Goal: Task Accomplishment & Management: Manage account settings

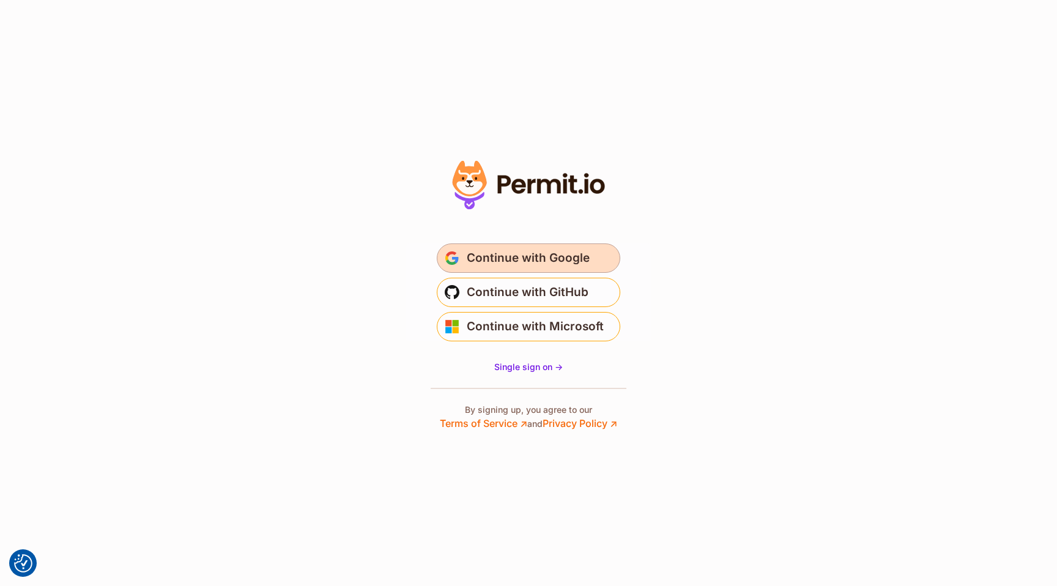
click at [486, 251] on span "Continue with Google" at bounding box center [528, 258] width 123 height 20
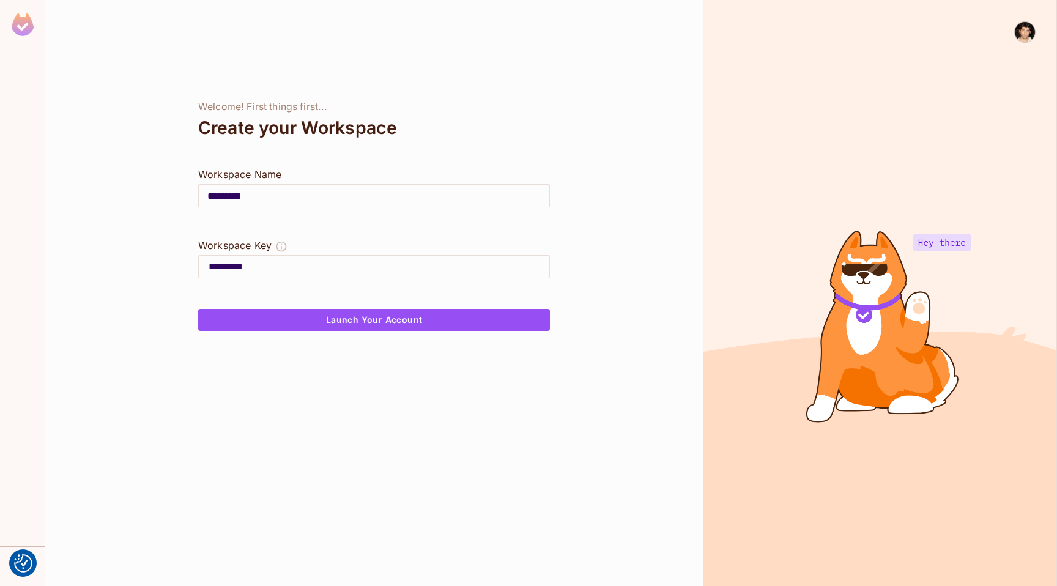
click at [1028, 37] on img at bounding box center [1025, 32] width 20 height 20
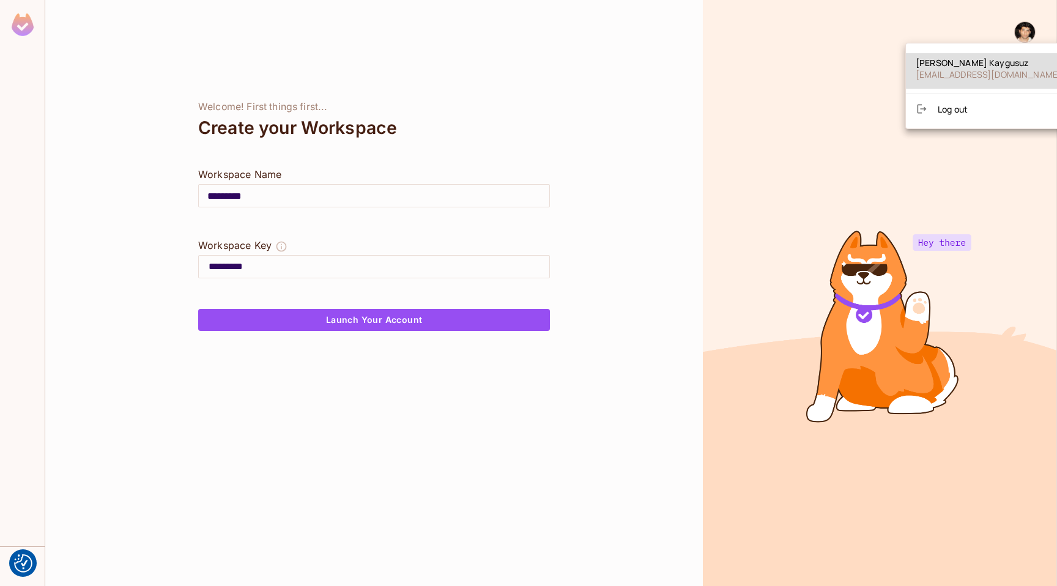
click at [959, 117] on li "Log out" at bounding box center [988, 109] width 165 height 20
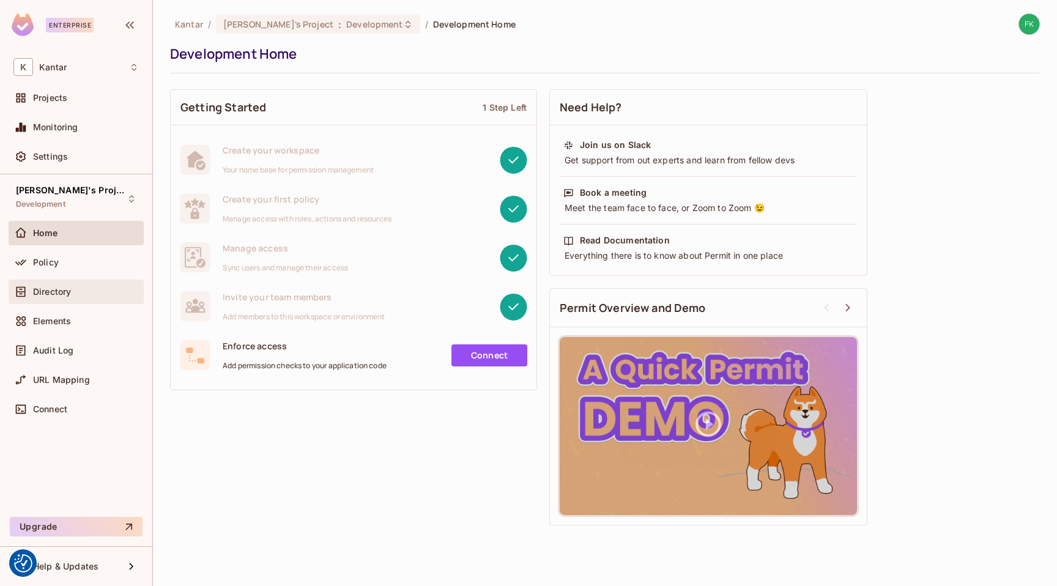
click at [75, 295] on div "Directory" at bounding box center [86, 292] width 106 height 10
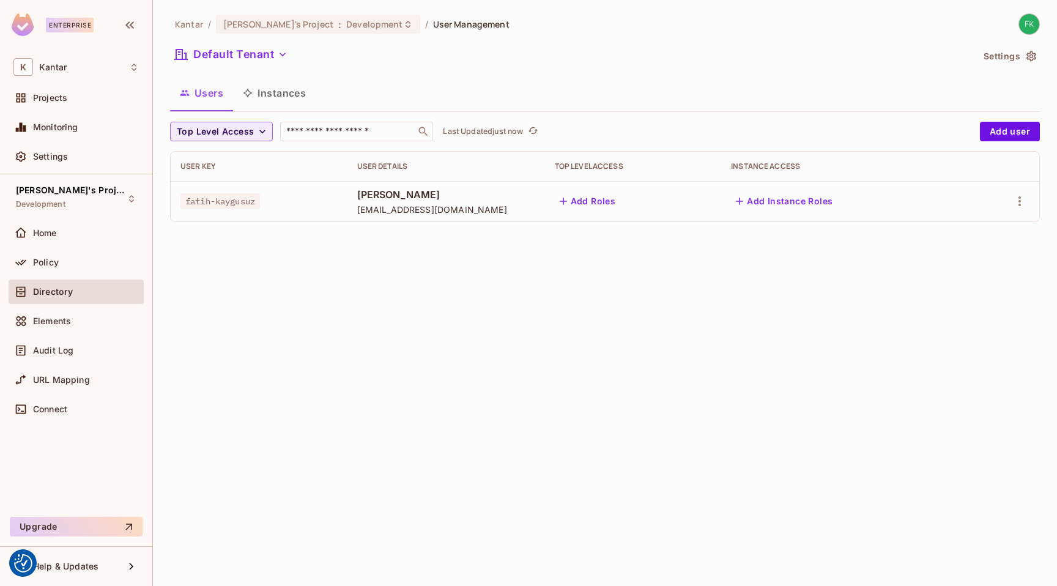
click at [1023, 31] on img at bounding box center [1029, 24] width 20 height 20
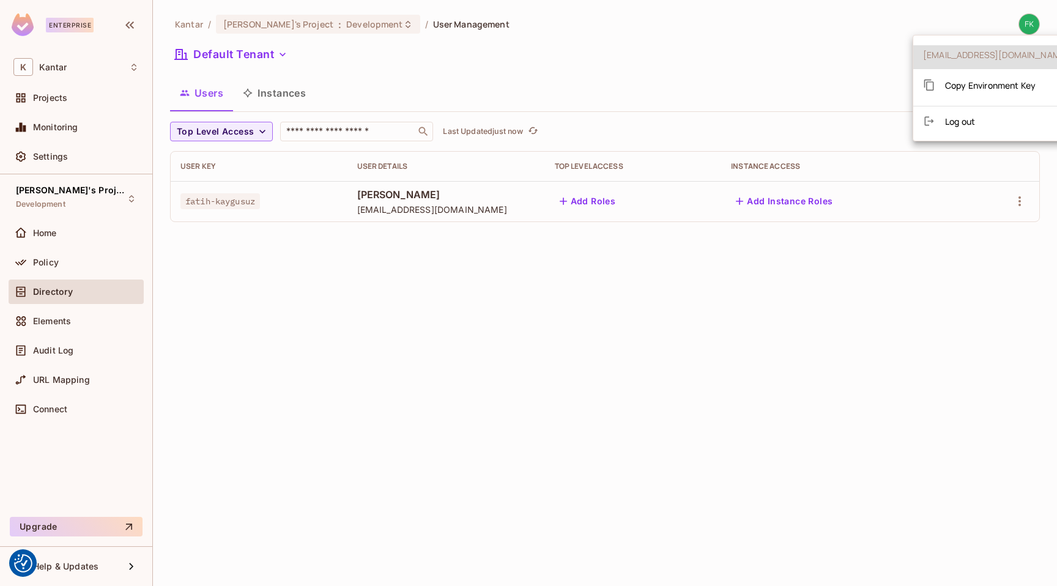
click at [781, 61] on div at bounding box center [528, 293] width 1057 height 586
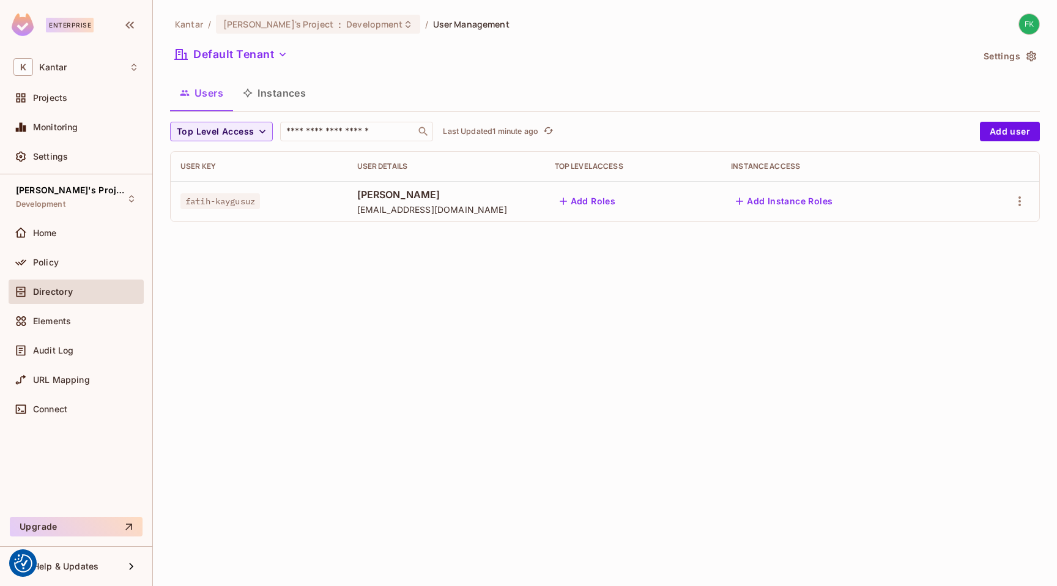
click at [329, 314] on div "Kantar / Fatih's Project : Development / User Management Default Tenant Setting…" at bounding box center [605, 293] width 904 height 586
click at [845, 227] on div "Top Level Access ​ Last Updated 2 minutes ago Add user User Key User Details To…" at bounding box center [605, 177] width 870 height 110
click at [122, 70] on div "K Kantar" at bounding box center [75, 67] width 125 height 18
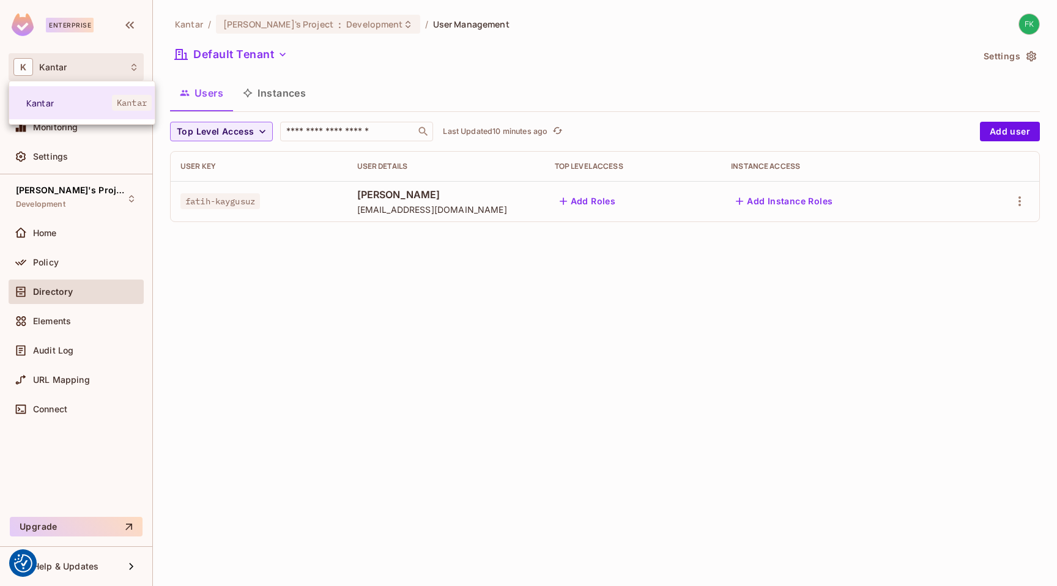
click at [196, 239] on div at bounding box center [528, 293] width 1057 height 586
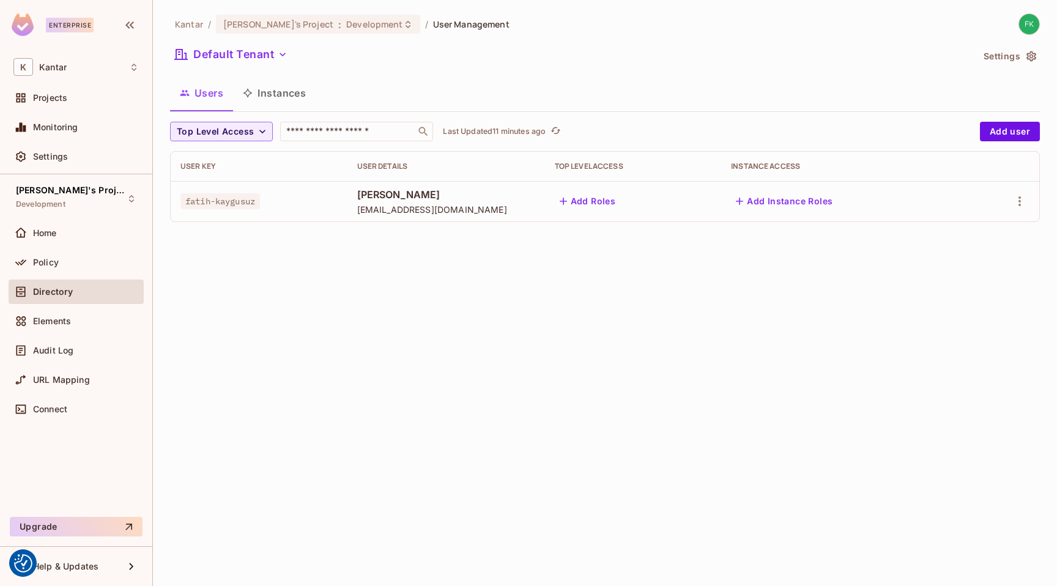
click at [267, 85] on button "Instances" at bounding box center [274, 93] width 83 height 31
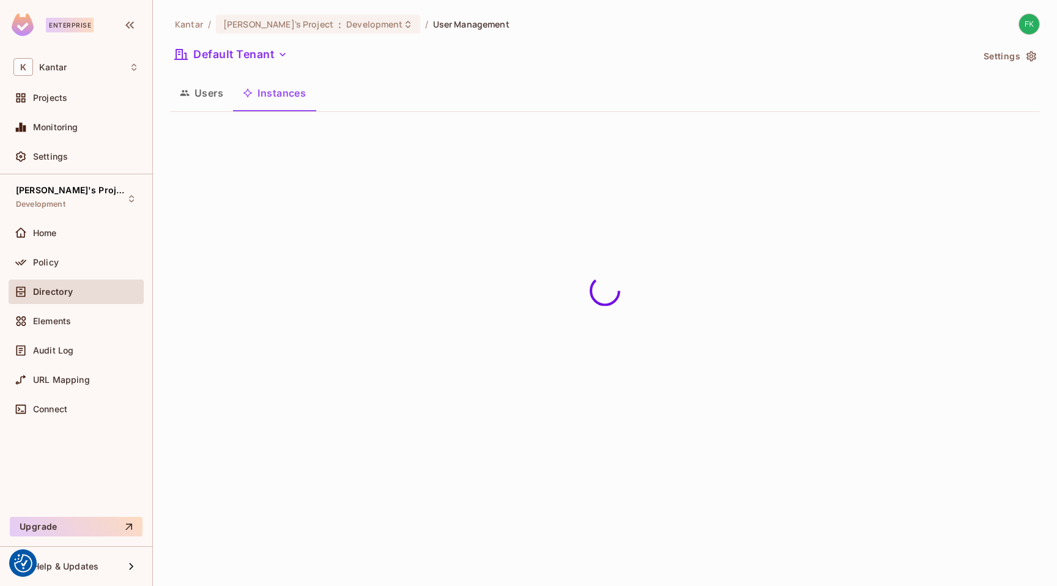
click at [198, 92] on button "Users" at bounding box center [201, 93] width 63 height 31
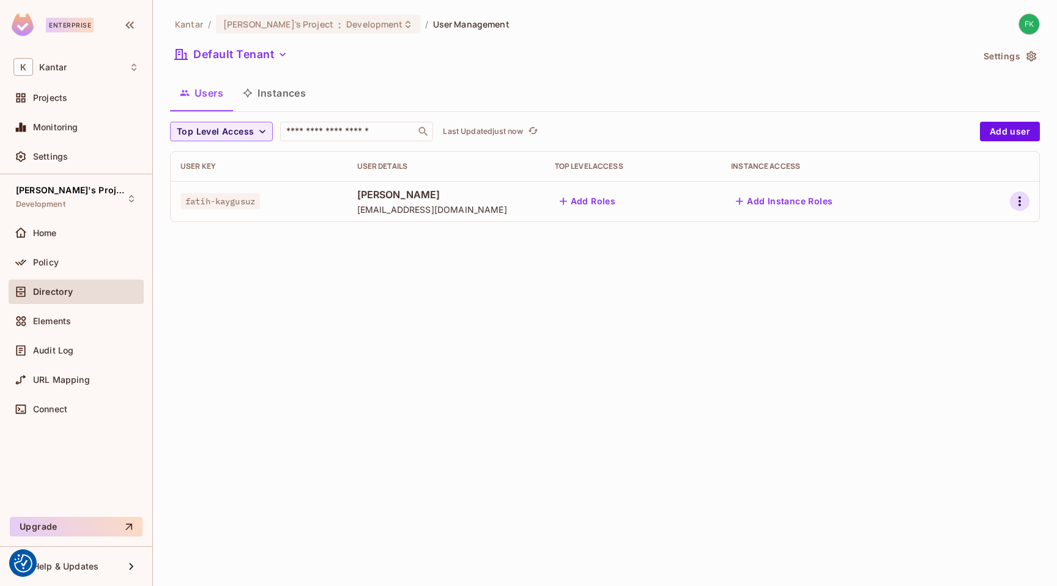
click at [1020, 202] on icon "button" at bounding box center [1020, 201] width 2 height 10
click at [1020, 203] on div at bounding box center [528, 293] width 1057 height 586
click at [416, 452] on div "Kantar / Fatih's Project : Development / User Management Default Tenant Setting…" at bounding box center [605, 293] width 904 height 586
click at [450, 415] on div "Kantar / Fatih's Project : Development / User Management Default Tenant Setting…" at bounding box center [605, 293] width 904 height 586
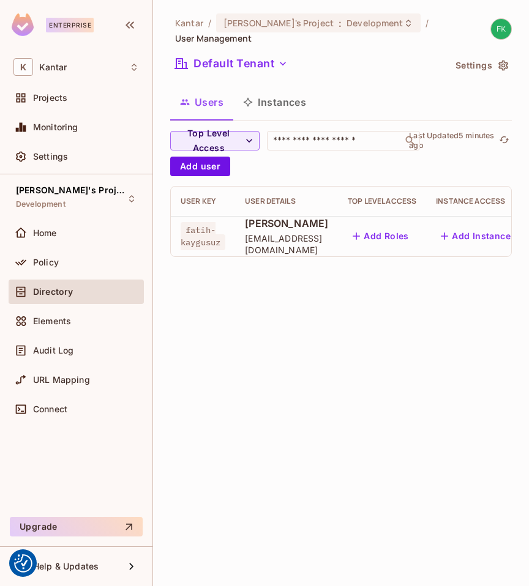
click at [289, 295] on div "Kantar / Fatih's Project : Development / User Management Default Tenant Setting…" at bounding box center [341, 293] width 376 height 586
